Goal: Navigation & Orientation: Find specific page/section

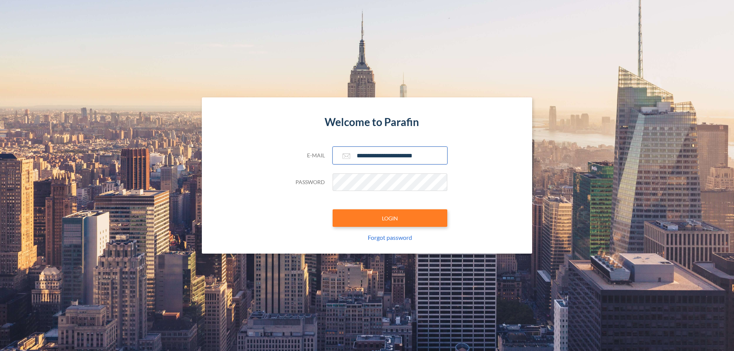
type input "**********"
click at [390, 218] on button "LOGIN" at bounding box center [390, 219] width 115 height 18
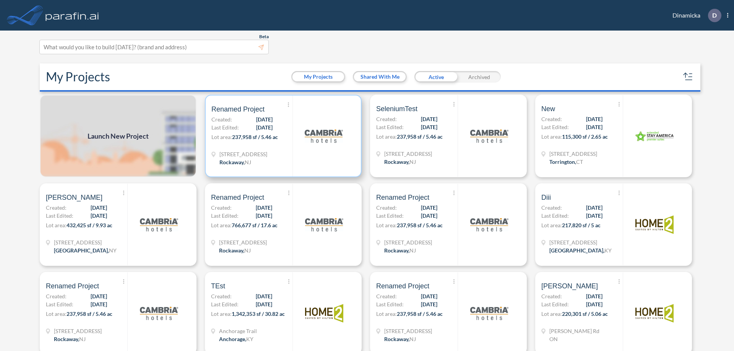
scroll to position [2, 0]
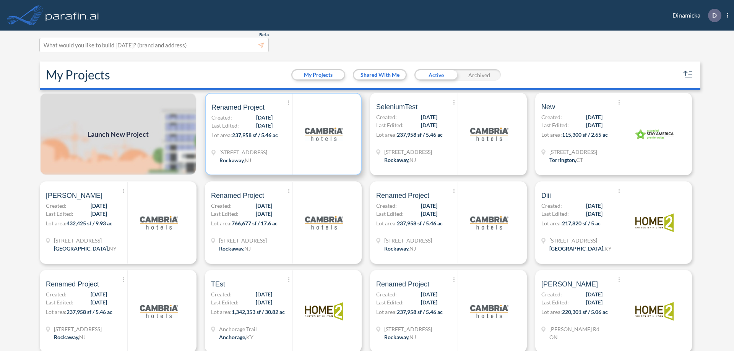
click at [282, 134] on p "Lot area: 237,958 sf / 5.46 ac" at bounding box center [251, 136] width 81 height 11
